Goal: Task Accomplishment & Management: Use online tool/utility

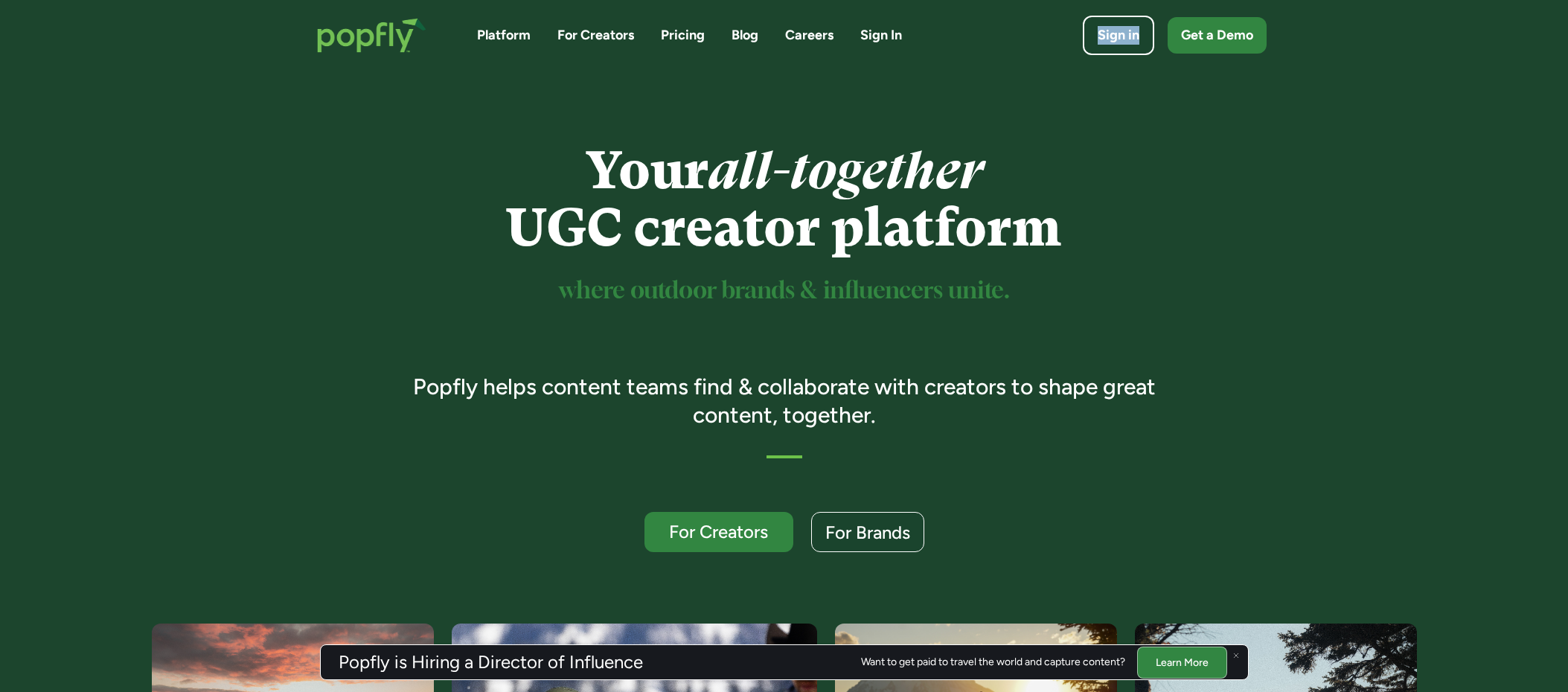
click at [1199, 18] on link "Get a Demo" at bounding box center [1217, 36] width 99 height 37
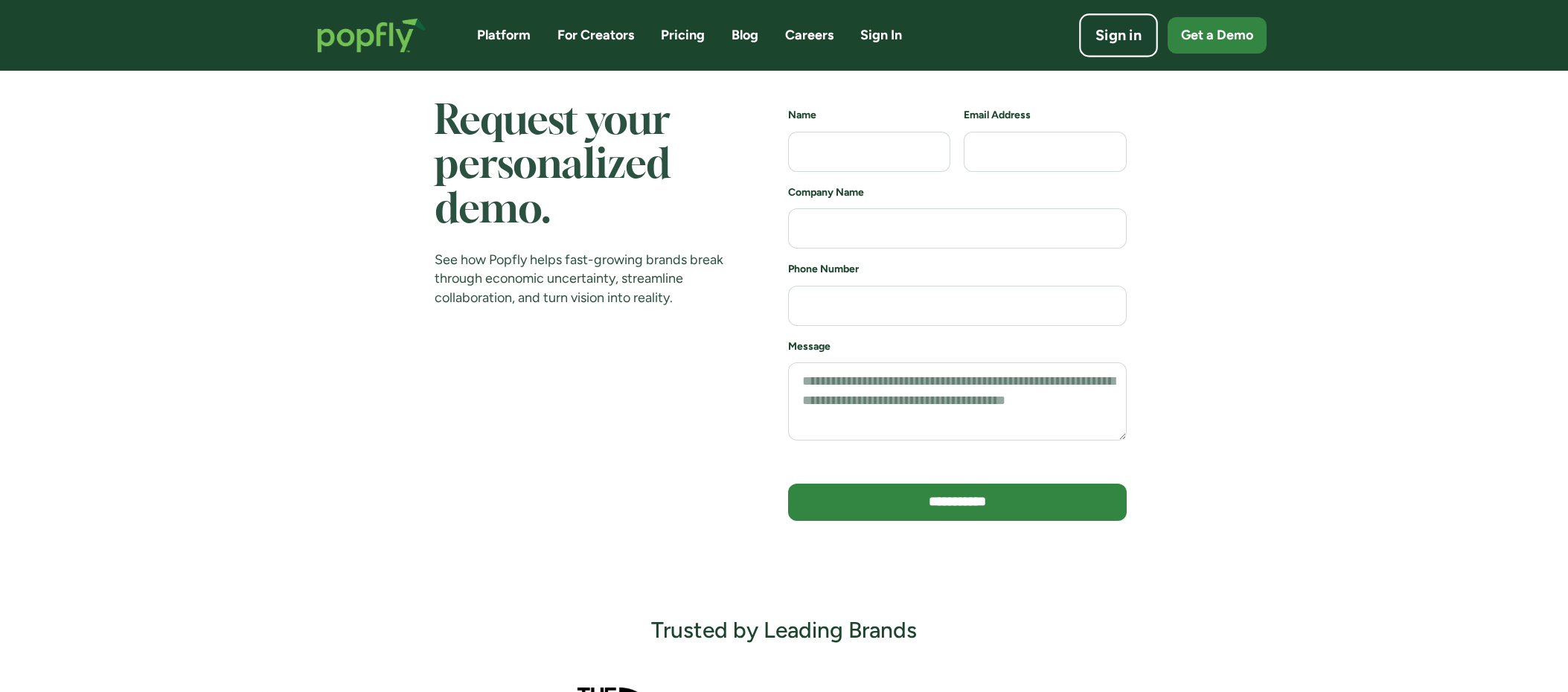
click at [1119, 34] on div "Sign in" at bounding box center [1118, 35] width 46 height 21
